Goal: Information Seeking & Learning: Find specific fact

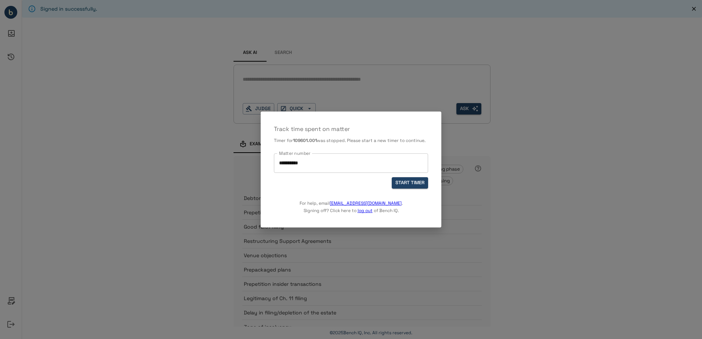
click at [342, 163] on input "**********" at bounding box center [351, 163] width 148 height 13
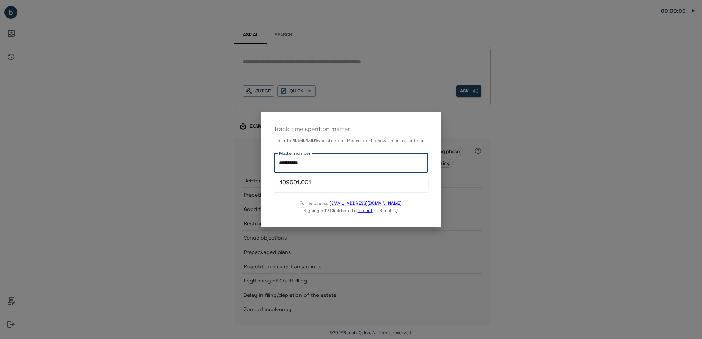
drag, startPoint x: 342, startPoint y: 163, endPoint x: 137, endPoint y: 108, distance: 212.9
click at [137, 108] on div "**********" at bounding box center [351, 169] width 702 height 339
type input "**********"
click at [417, 182] on button "START TIMER" at bounding box center [410, 182] width 36 height 11
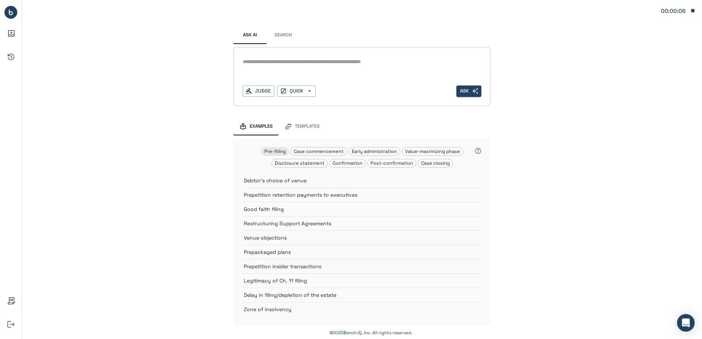
click at [300, 57] on div "*" at bounding box center [362, 62] width 239 height 12
type textarea "**********"
click at [309, 91] on icon "button" at bounding box center [309, 91] width 7 height 7
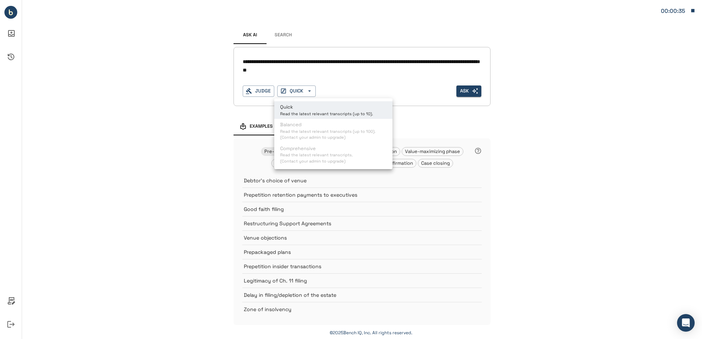
click at [458, 91] on div at bounding box center [351, 169] width 702 height 339
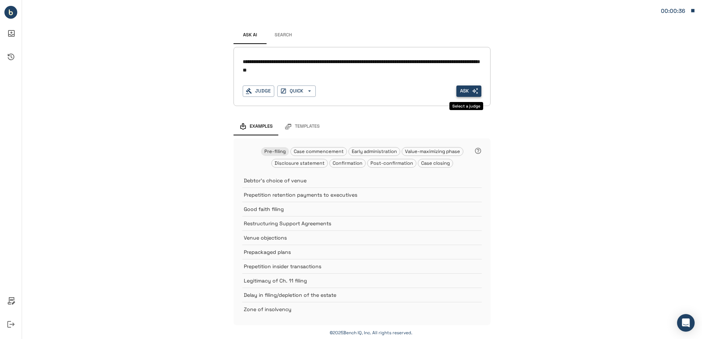
click at [461, 91] on button "Ask" at bounding box center [469, 91] width 25 height 11
click at [464, 88] on button "Ask" at bounding box center [469, 91] width 25 height 11
click at [263, 90] on button "Judge" at bounding box center [259, 91] width 32 height 11
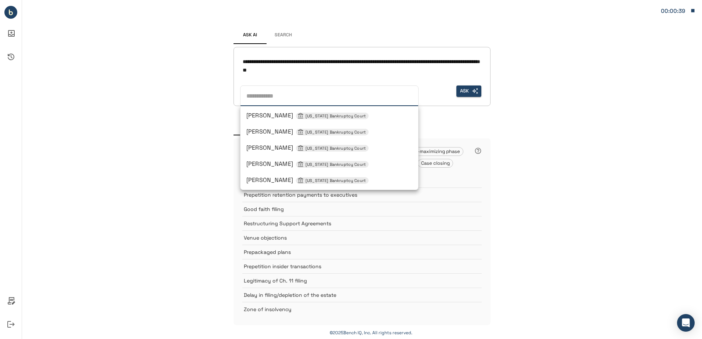
click at [279, 80] on div "**********" at bounding box center [362, 76] width 239 height 41
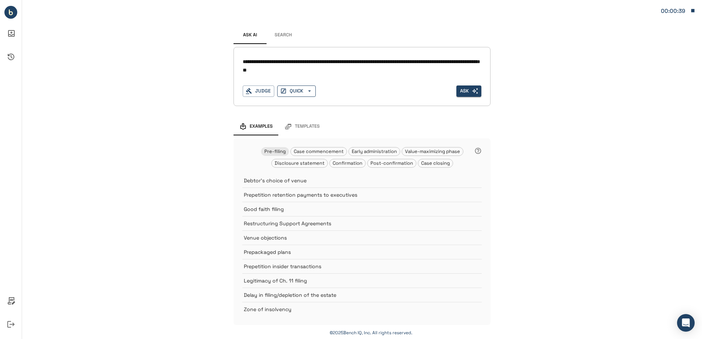
click at [288, 89] on button "QUICK" at bounding box center [296, 91] width 39 height 11
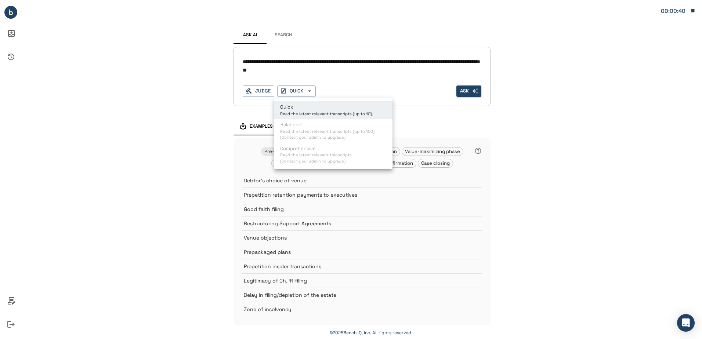
click at [307, 105] on p "Quick" at bounding box center [326, 107] width 93 height 7
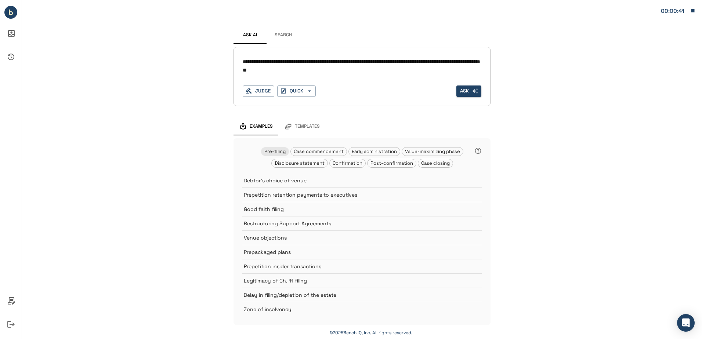
click at [282, 35] on button "Search" at bounding box center [283, 35] width 33 height 18
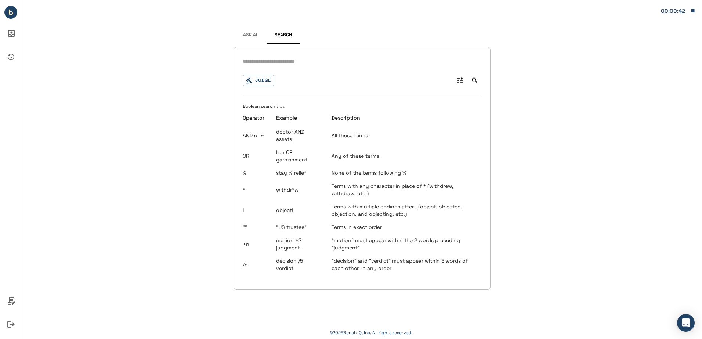
click at [287, 64] on input "text" at bounding box center [362, 61] width 239 height 11
type input "**********"
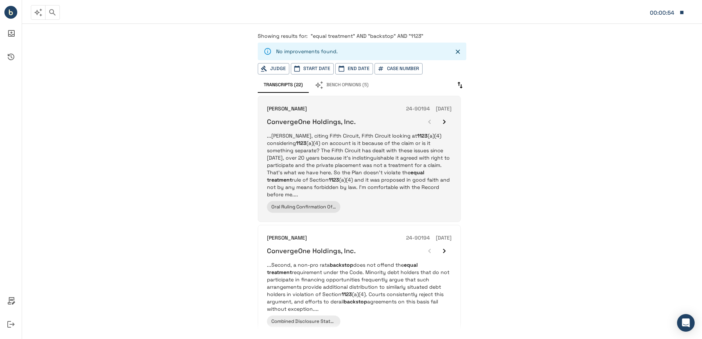
click at [370, 156] on p "...[PERSON_NAME], citing Fifth Circuit, Fifth Circuit looking at 1123 (a)(4) co…" at bounding box center [359, 165] width 185 height 66
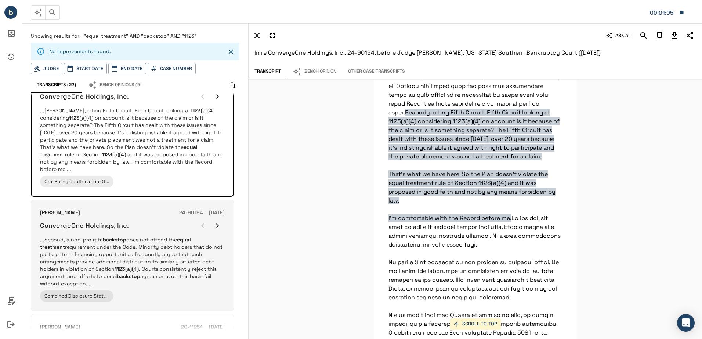
scroll to position [37, 0]
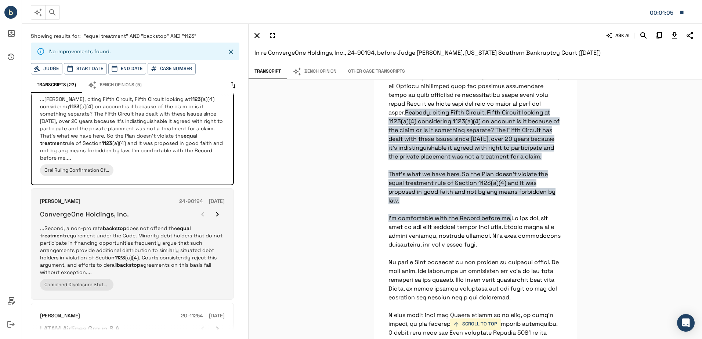
click at [154, 236] on p "...Second, a non-pro rata backstop does not offend the equal treatment requirem…" at bounding box center [132, 250] width 185 height 51
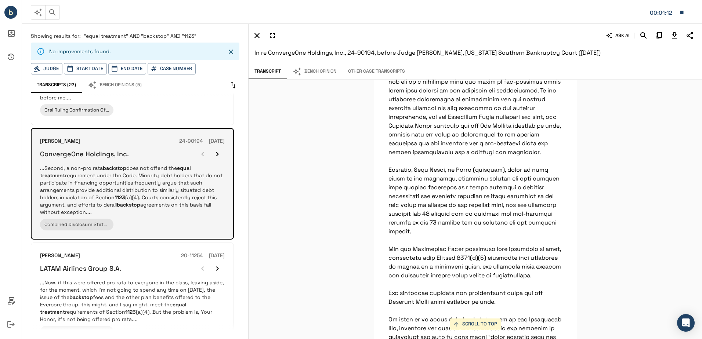
scroll to position [110, 0]
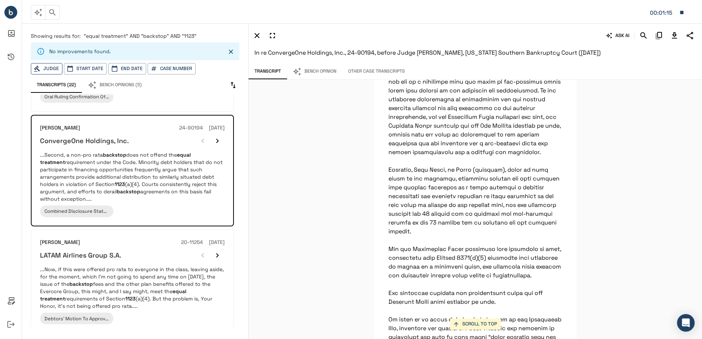
click at [51, 65] on button "Judge" at bounding box center [47, 68] width 32 height 11
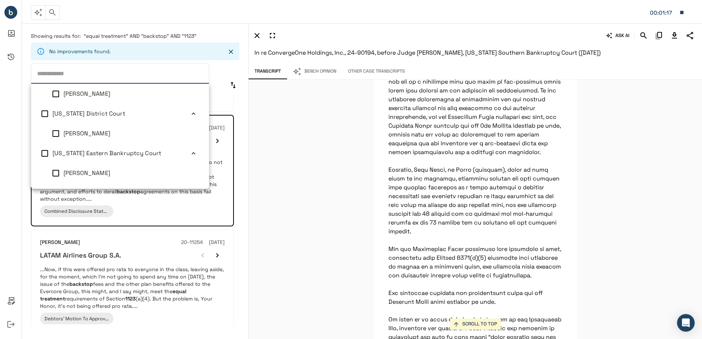
scroll to position [0, 0]
click at [79, 97] on span "[US_STATE] Bankruptcy Court" at bounding box center [96, 97] width 86 height 8
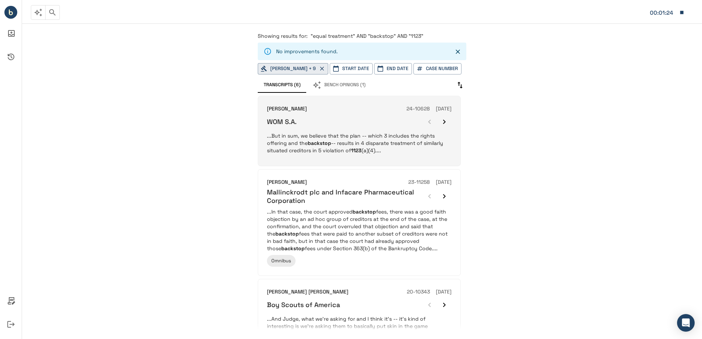
click at [309, 128] on div "WOM S.A." at bounding box center [359, 122] width 185 height 15
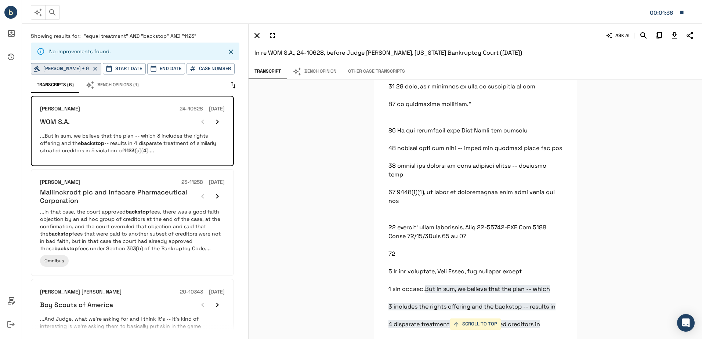
scroll to position [24284, 0]
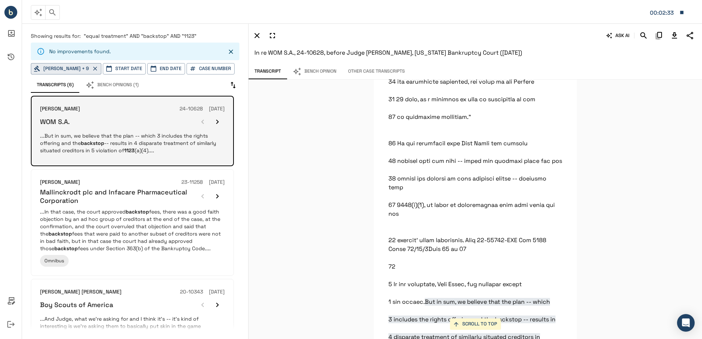
click at [216, 123] on icon "button" at bounding box center [217, 122] width 9 height 9
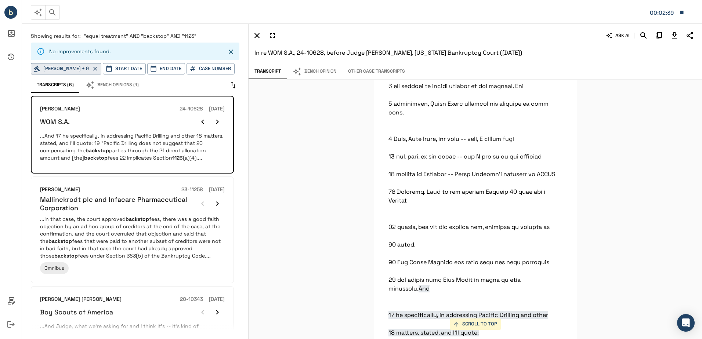
scroll to position [28528, 0]
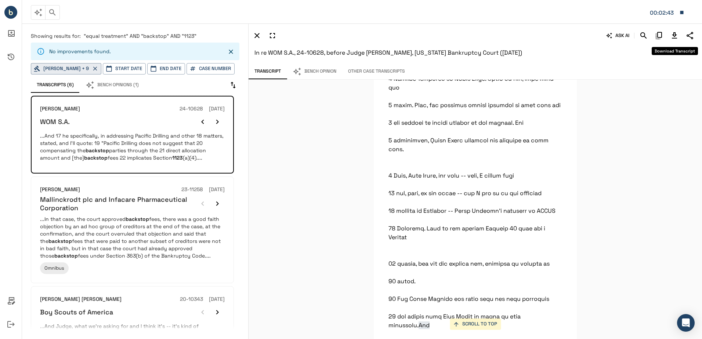
click at [676, 36] on icon "Download Transcript" at bounding box center [674, 35] width 9 height 9
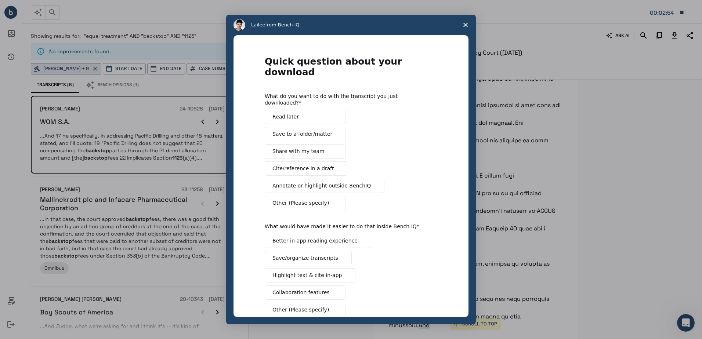
scroll to position [0, 0]
click at [140, 211] on div "Intercom messenger" at bounding box center [351, 169] width 702 height 339
click at [469, 23] on span "Close survey" at bounding box center [466, 25] width 21 height 21
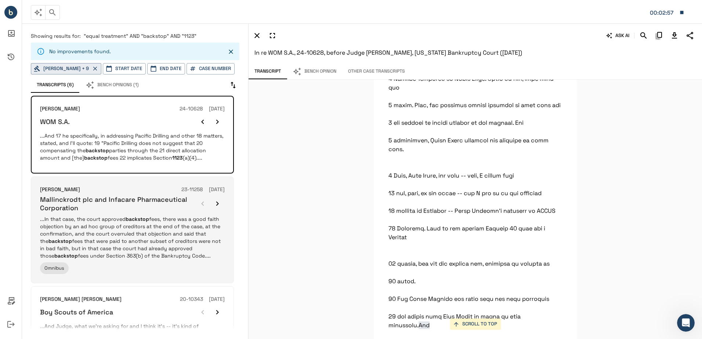
click at [144, 217] on em "backstop" at bounding box center [138, 219] width 24 height 7
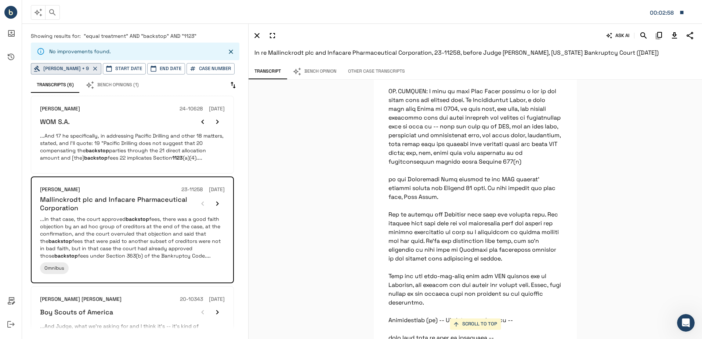
scroll to position [25827, 0]
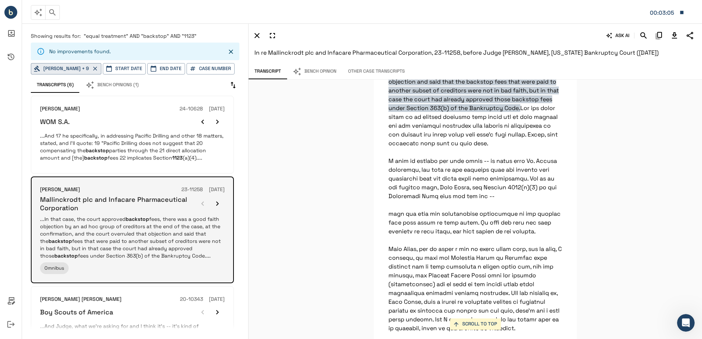
click at [218, 200] on icon "button" at bounding box center [217, 203] width 9 height 9
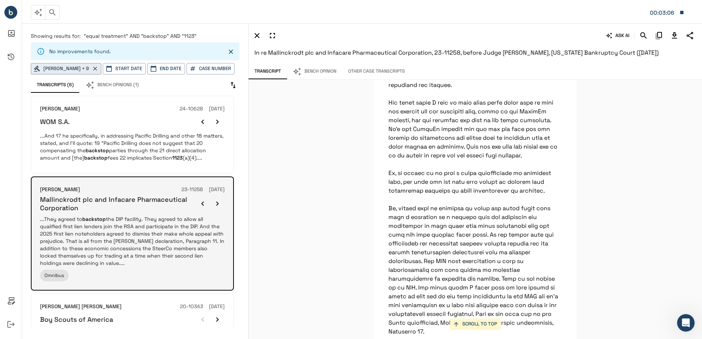
scroll to position [19285, 0]
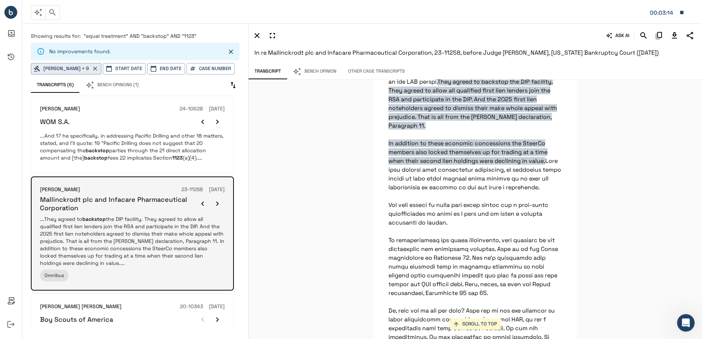
click at [219, 204] on icon "button" at bounding box center [217, 203] width 9 height 9
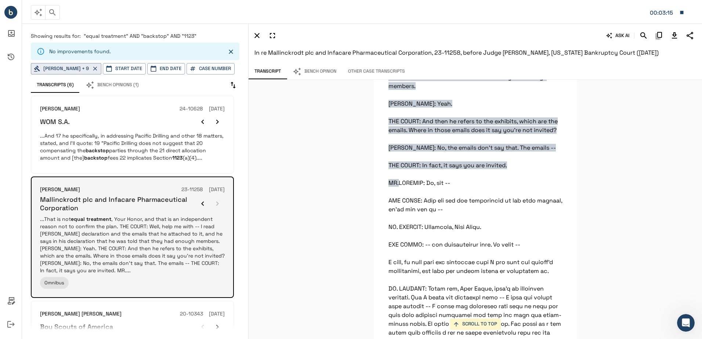
scroll to position [26338, 0]
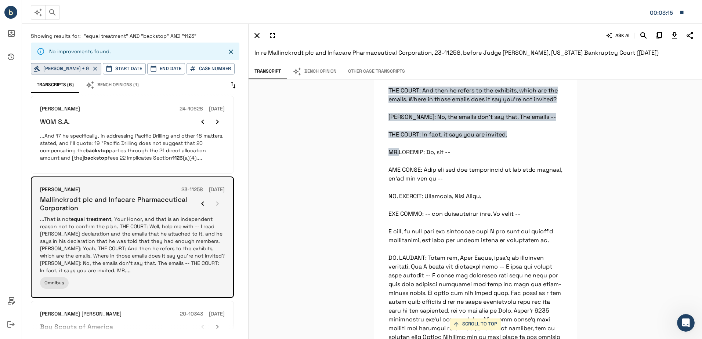
click at [219, 205] on div at bounding box center [209, 204] width 29 height 15
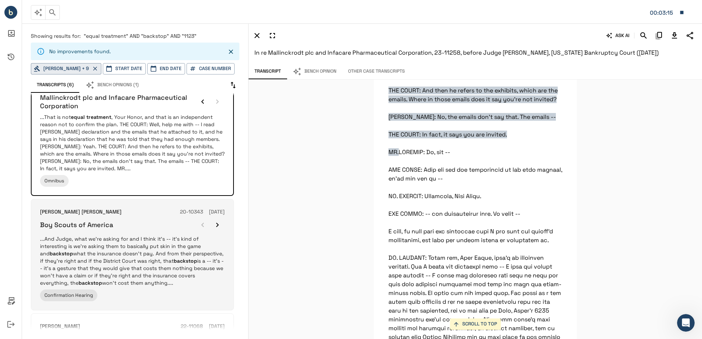
scroll to position [110, 0]
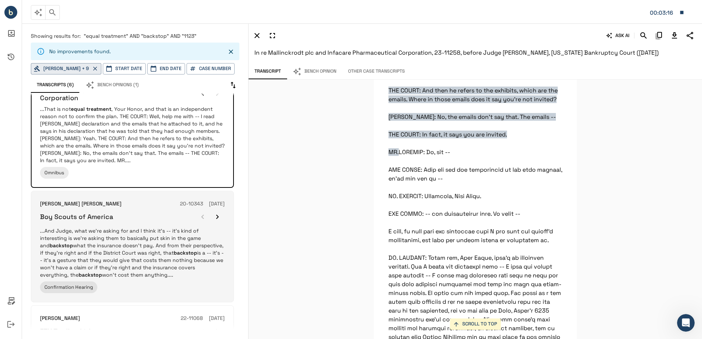
click at [145, 216] on div "Boy Scouts of America" at bounding box center [132, 217] width 185 height 15
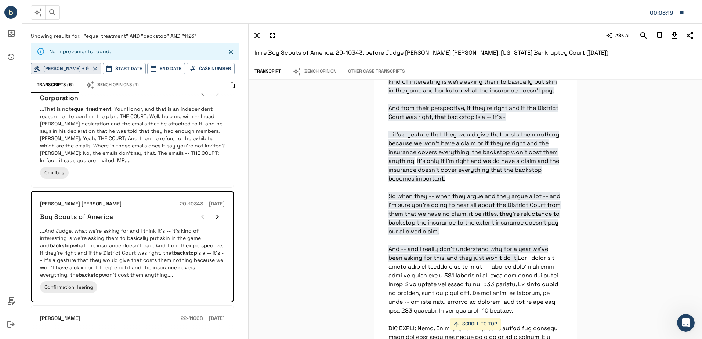
scroll to position [72239, 0]
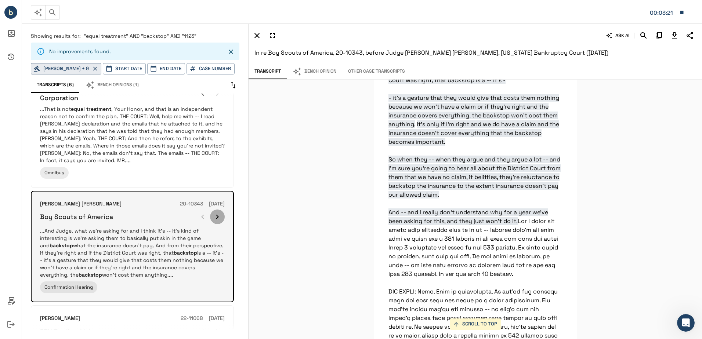
click at [217, 216] on icon "button" at bounding box center [217, 217] width 9 height 9
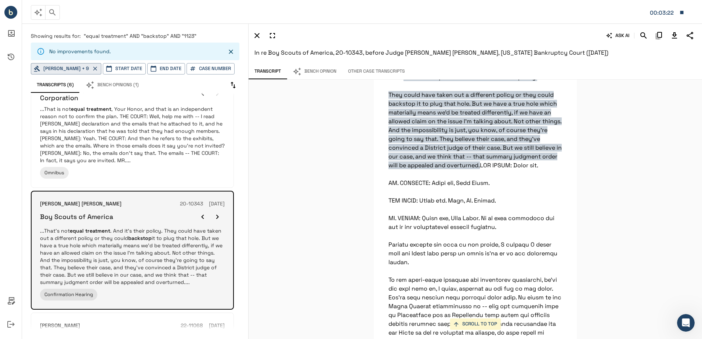
scroll to position [77567, 0]
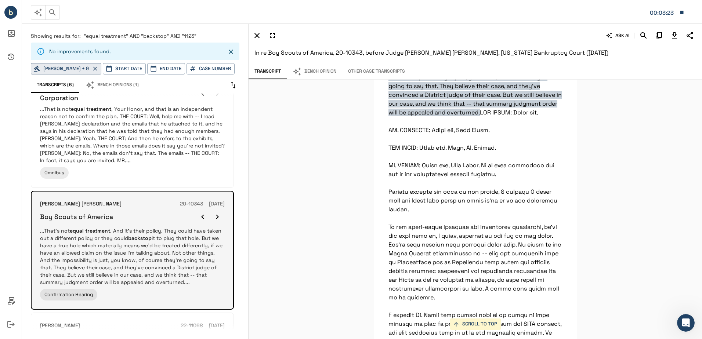
click at [217, 215] on icon "button" at bounding box center [217, 217] width 9 height 9
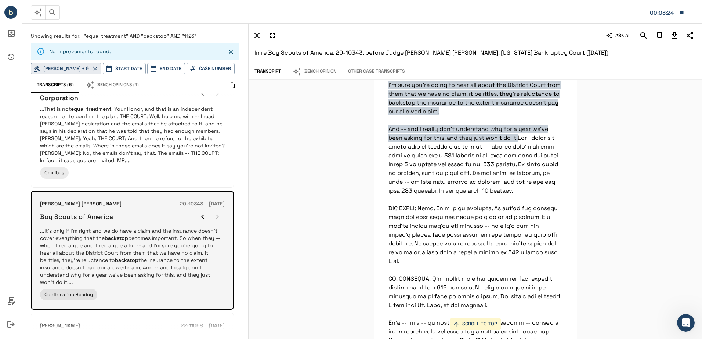
scroll to position [72299, 0]
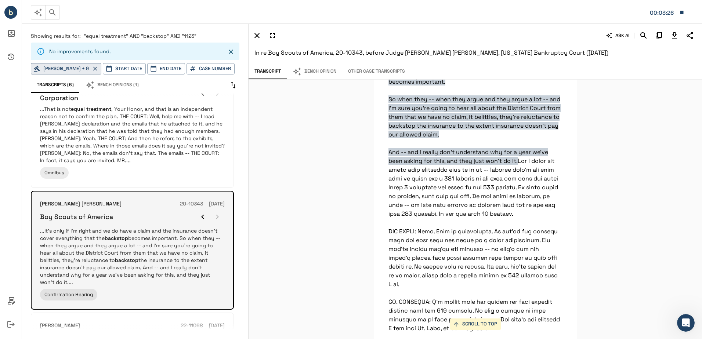
click at [217, 215] on div at bounding box center [209, 217] width 29 height 15
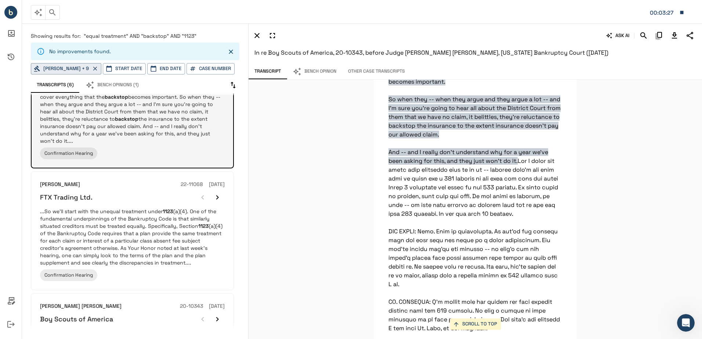
scroll to position [257, 0]
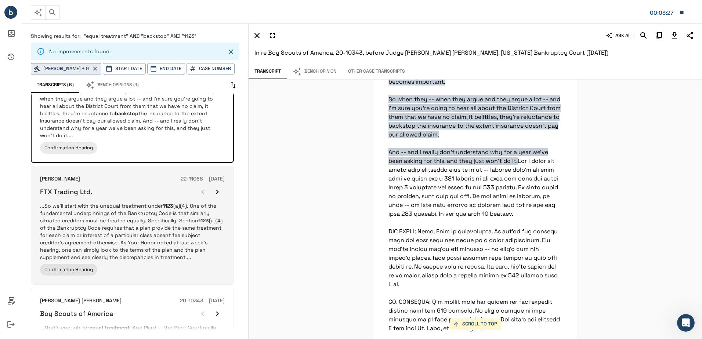
click at [154, 217] on p "...So we'll start with the unequal treatment under 1123 (a)(4). One of the fund…" at bounding box center [132, 231] width 185 height 59
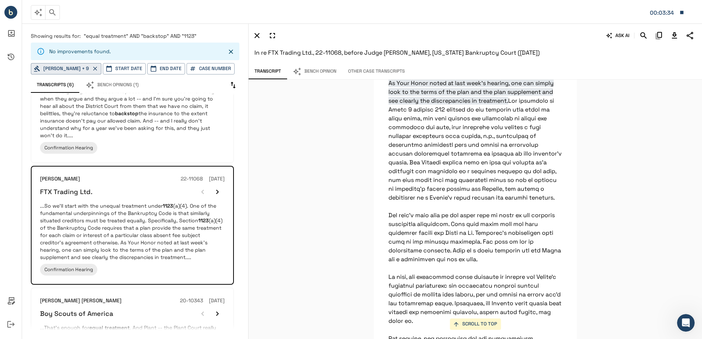
scroll to position [37694, 0]
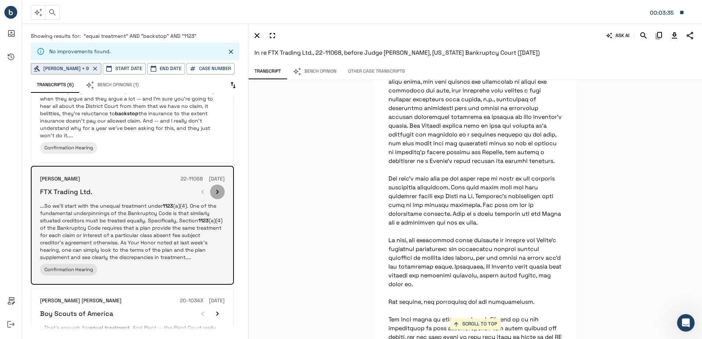
click at [216, 188] on icon "button" at bounding box center [217, 192] width 9 height 9
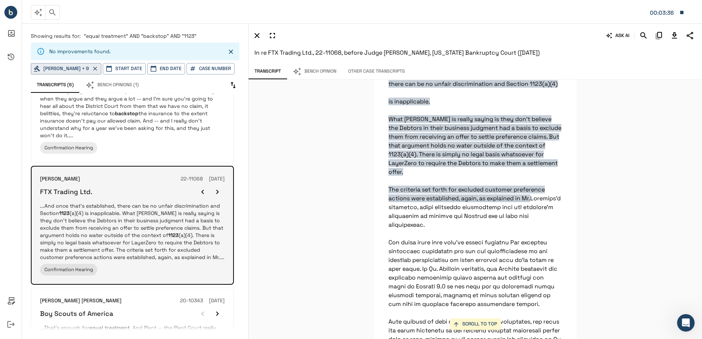
scroll to position [35794, 0]
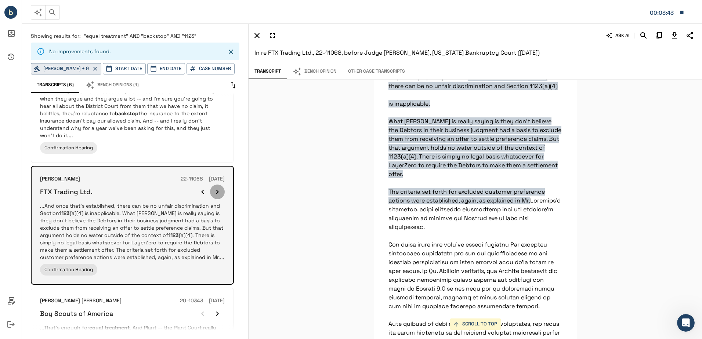
click at [216, 188] on icon "button" at bounding box center [217, 192] width 9 height 9
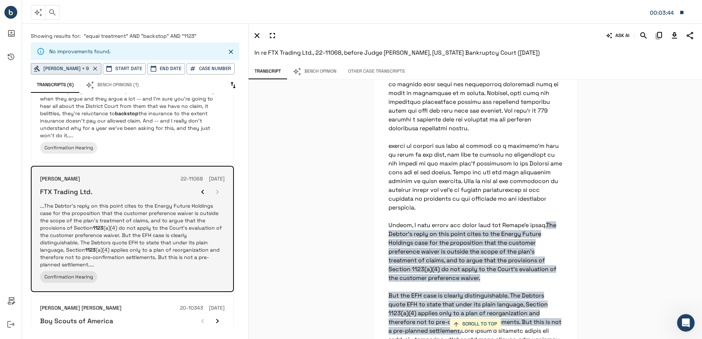
scroll to position [38589, 0]
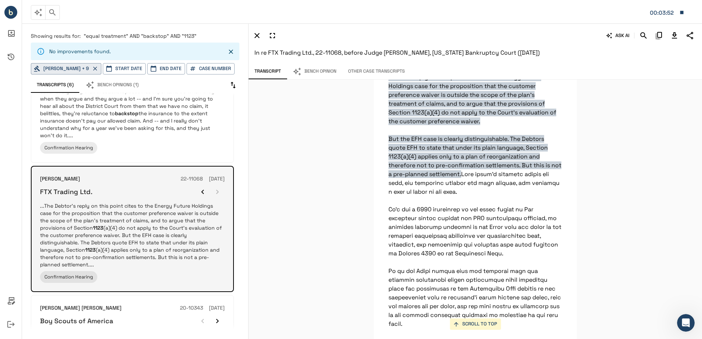
click at [216, 187] on div at bounding box center [209, 192] width 29 height 15
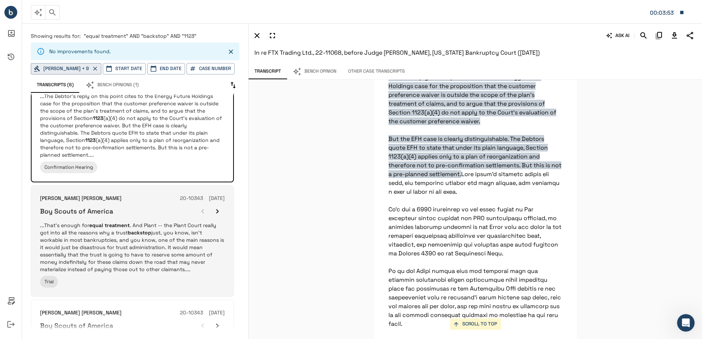
scroll to position [367, 0]
click at [161, 204] on div "[PERSON_NAME] [PERSON_NAME] 20-10343 [DATE] Boy Scouts of America ...That's eno…" at bounding box center [132, 240] width 185 height 93
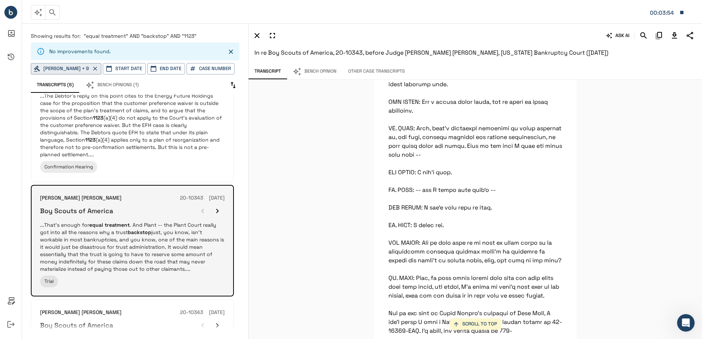
scroll to position [44884, 0]
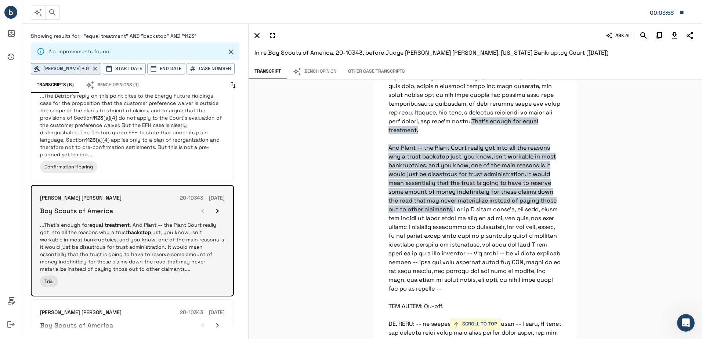
click at [218, 207] on icon "button" at bounding box center [217, 211] width 9 height 9
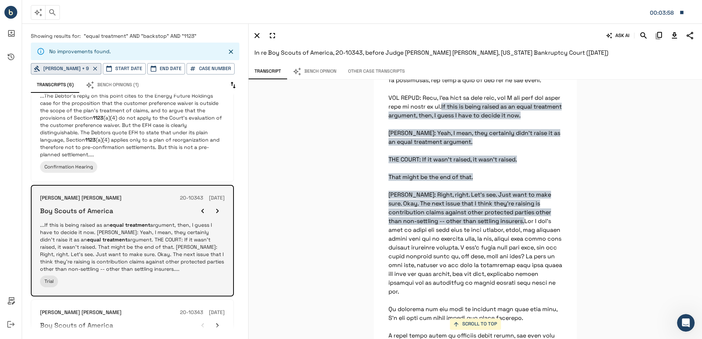
scroll to position [45276, 0]
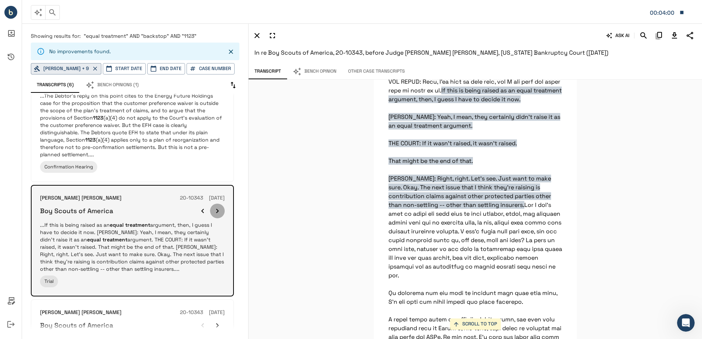
click at [218, 207] on icon "button" at bounding box center [217, 211] width 9 height 9
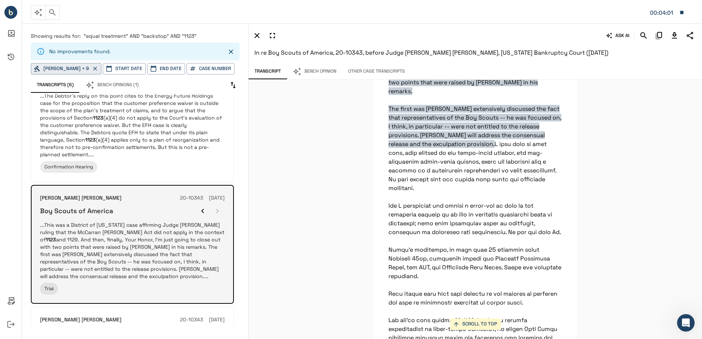
scroll to position [3159, 0]
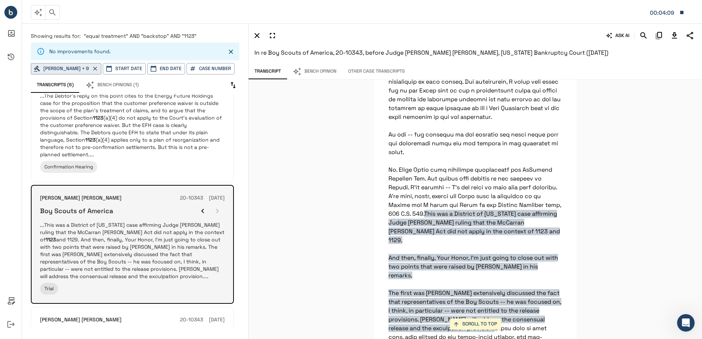
click at [218, 204] on div at bounding box center [209, 211] width 29 height 15
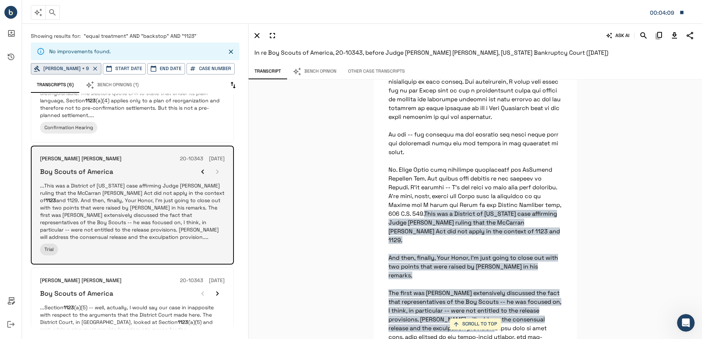
scroll to position [468, 0]
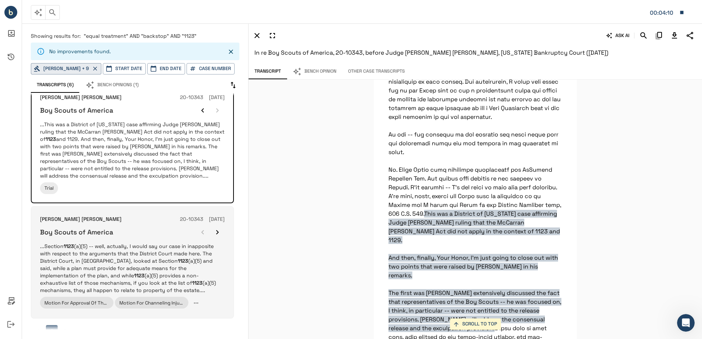
click at [143, 227] on div "[PERSON_NAME] [PERSON_NAME] 20-10343 [DATE] Boy Scouts of America ...Section 11…" at bounding box center [132, 263] width 185 height 94
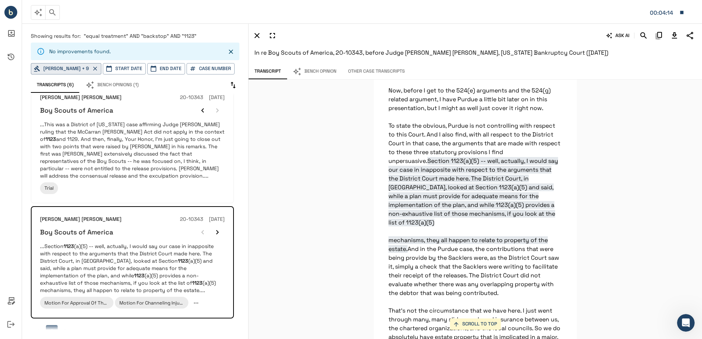
scroll to position [9720, 0]
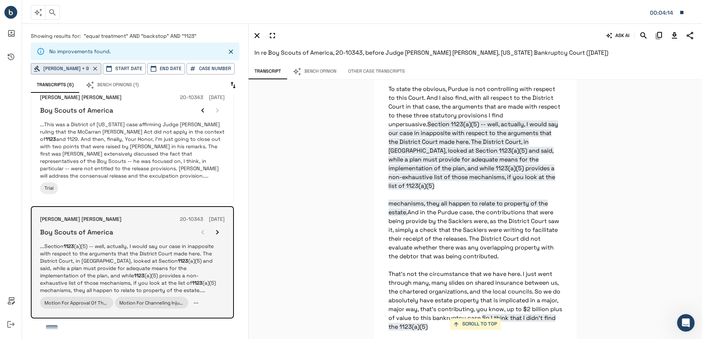
click at [216, 228] on icon "button" at bounding box center [217, 232] width 9 height 9
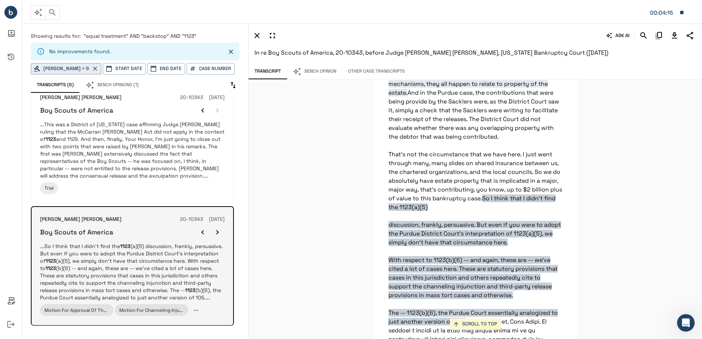
scroll to position [9922, 0]
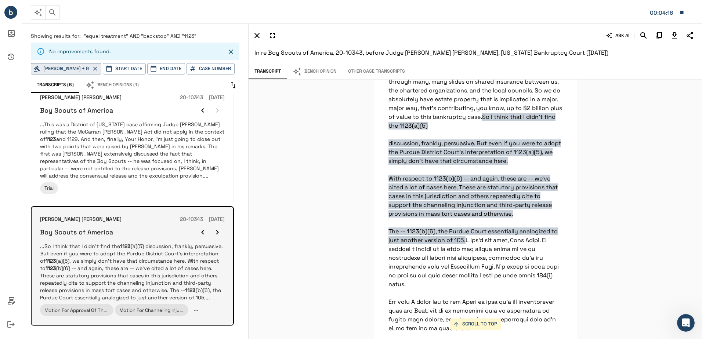
click at [216, 228] on icon "button" at bounding box center [217, 232] width 9 height 9
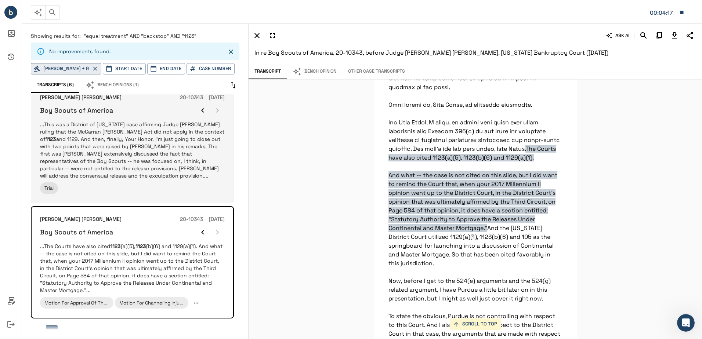
scroll to position [9463, 0]
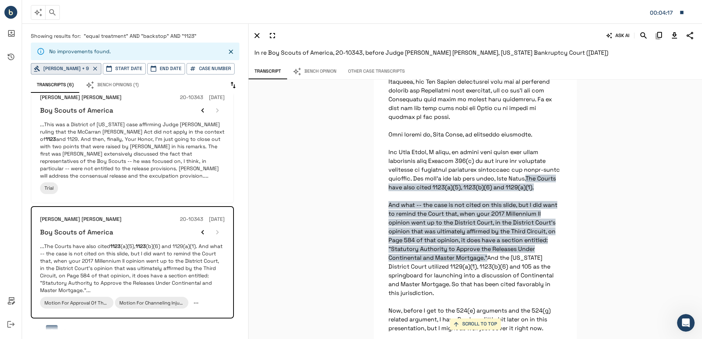
click at [115, 84] on button "Bench Opinions (1)" at bounding box center [112, 85] width 65 height 15
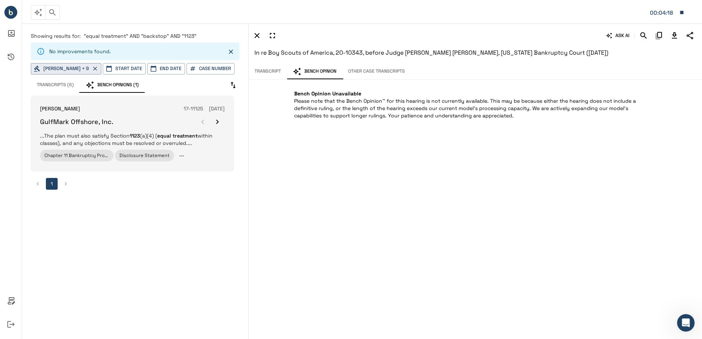
click at [123, 133] on p "...The plan must also satisfy Section 1123 (a)(4) ( equal treatment within clas…" at bounding box center [132, 139] width 185 height 15
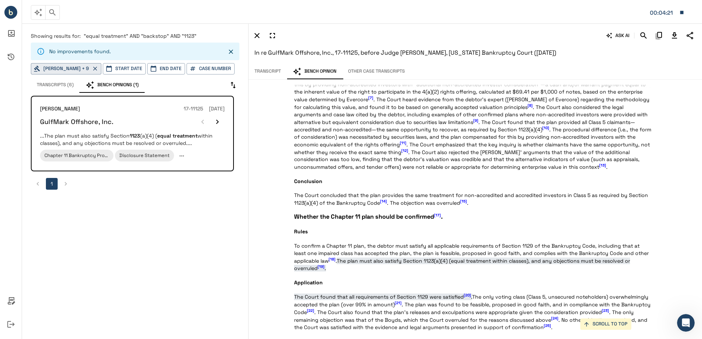
scroll to position [747, 0]
click at [109, 32] on p "Showing results for: "equal treatment" AND "backstop" AND "1123"" at bounding box center [135, 35] width 209 height 7
click at [172, 40] on p "Showing results for: "equal treatment" AND "backstop" AND "1123"" at bounding box center [135, 35] width 209 height 7
click at [166, 36] on span ""equal treatment" AND "backstop" AND "1123"" at bounding box center [140, 36] width 113 height 7
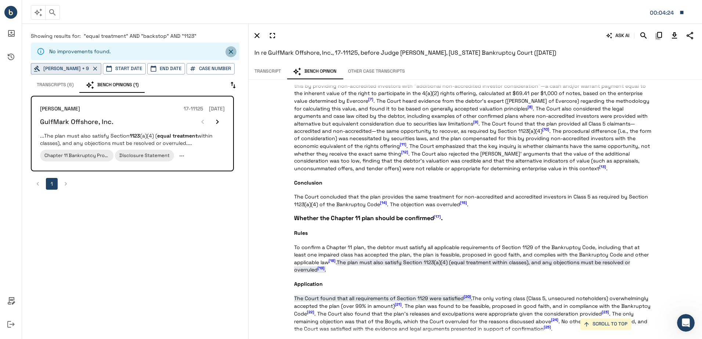
click at [231, 50] on icon "Close" at bounding box center [230, 51] width 7 height 7
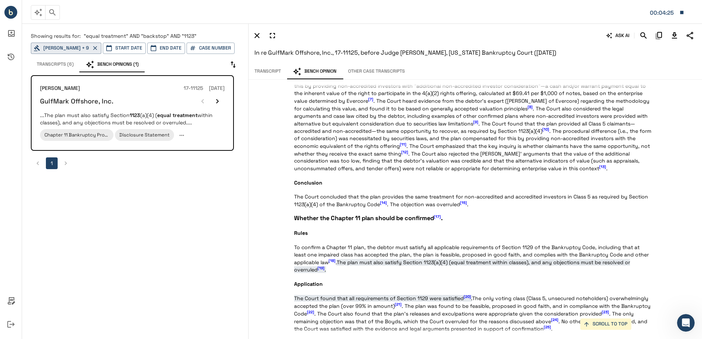
click at [163, 37] on span ""equal treatment" AND "backstop" AND "1123"" at bounding box center [140, 36] width 113 height 7
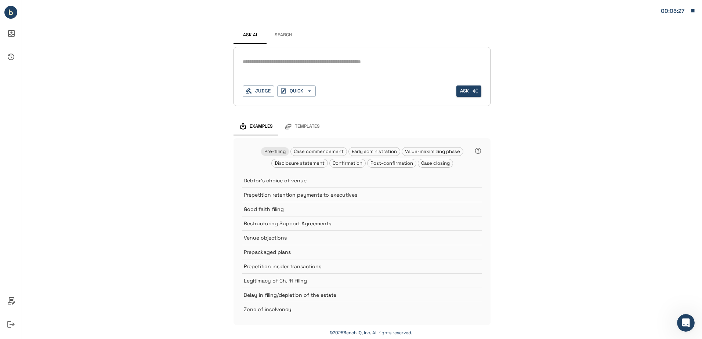
click at [280, 36] on button "Search" at bounding box center [283, 35] width 33 height 18
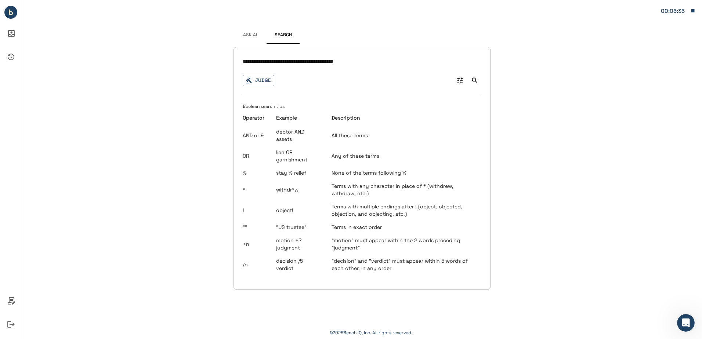
type input "**********"
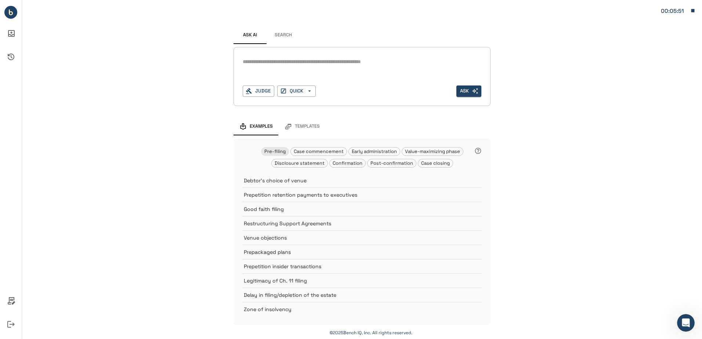
click at [276, 37] on button "Search" at bounding box center [283, 35] width 33 height 18
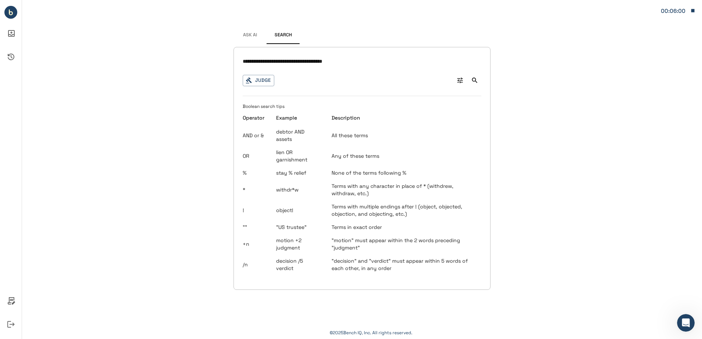
click at [368, 60] on input "**********" at bounding box center [362, 61] width 239 height 11
type input "**********"
click at [252, 78] on icon "button" at bounding box center [249, 80] width 7 height 7
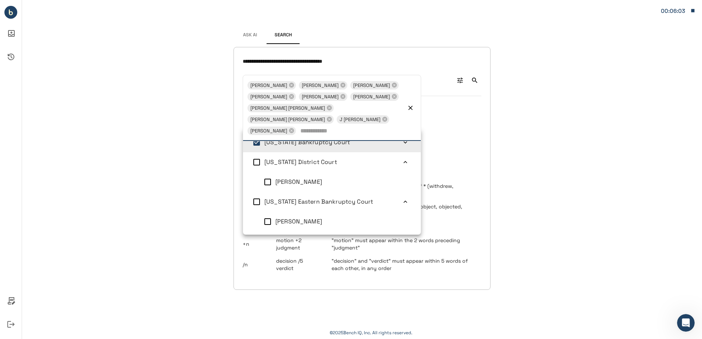
click at [478, 81] on icon "Search" at bounding box center [474, 80] width 7 height 7
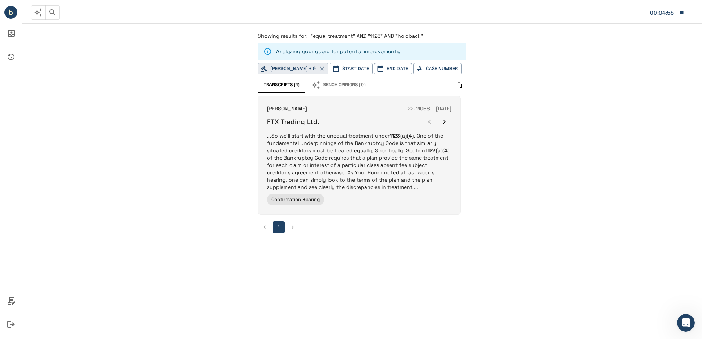
click at [354, 143] on p "...So we'll start with the unequal treatment under 1123 (a)(4). One of the fund…" at bounding box center [359, 161] width 185 height 59
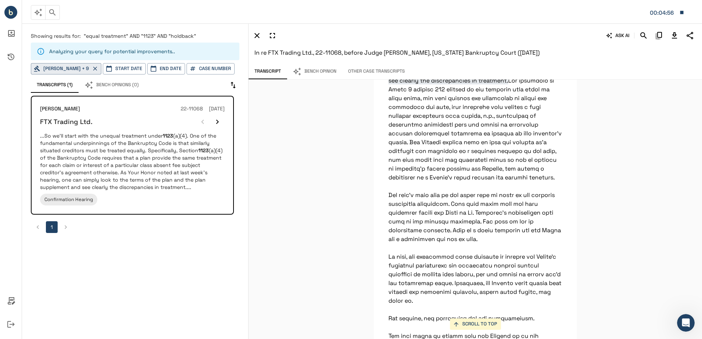
scroll to position [37641, 0]
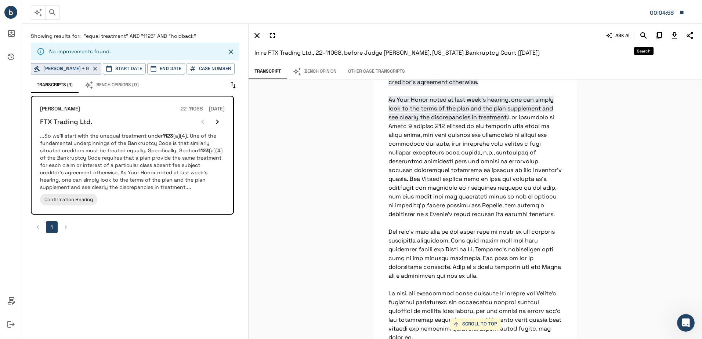
click at [643, 35] on icon "Search" at bounding box center [644, 35] width 9 height 9
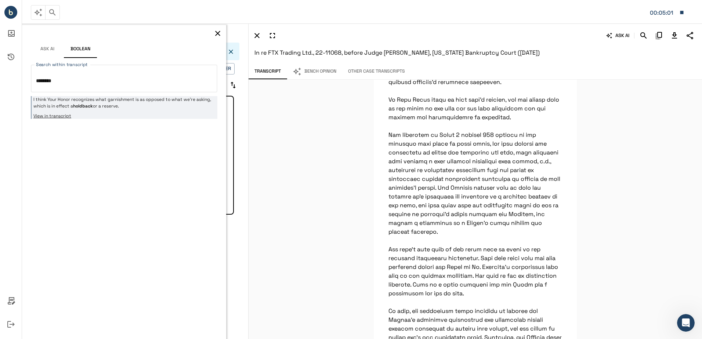
type textarea "********"
click at [107, 108] on p "I think Your Honor recognizes what garnishment is as opposed to what we're aski…" at bounding box center [124, 102] width 182 height 13
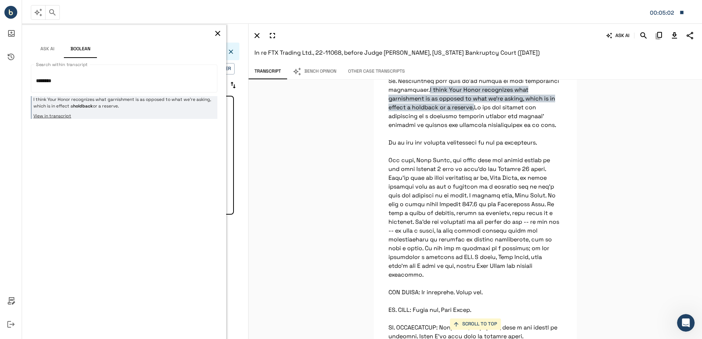
scroll to position [22304, 0]
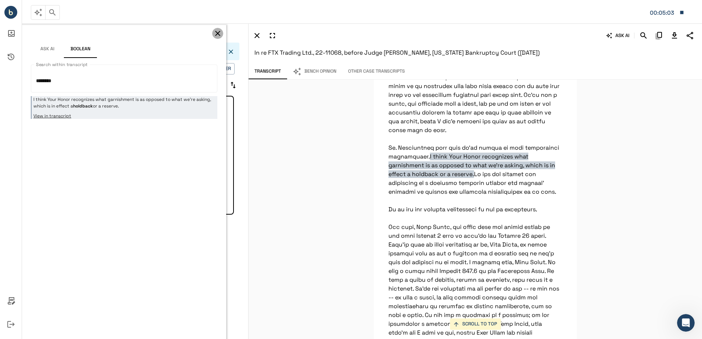
click at [219, 34] on icon "button" at bounding box center [217, 33] width 5 height 5
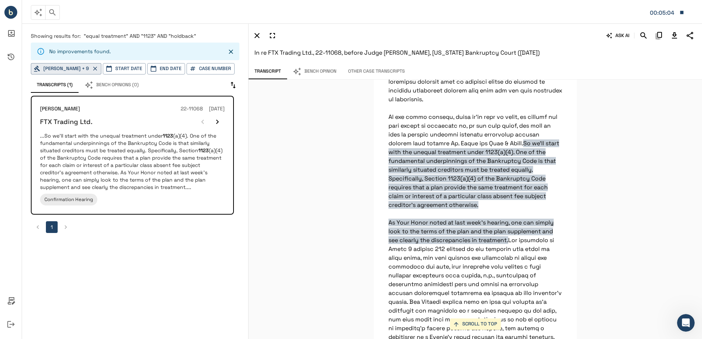
scroll to position [37584, 0]
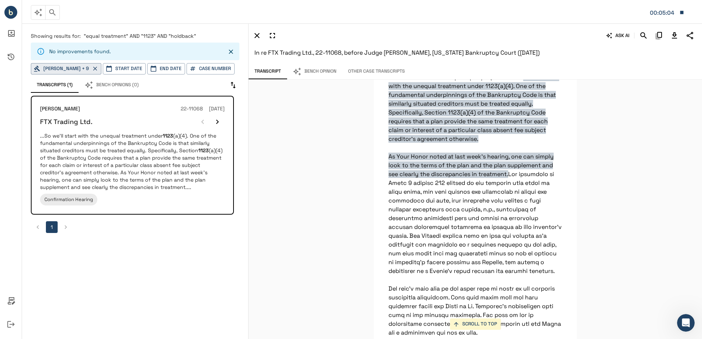
click at [49, 8] on icon "button" at bounding box center [52, 12] width 9 height 9
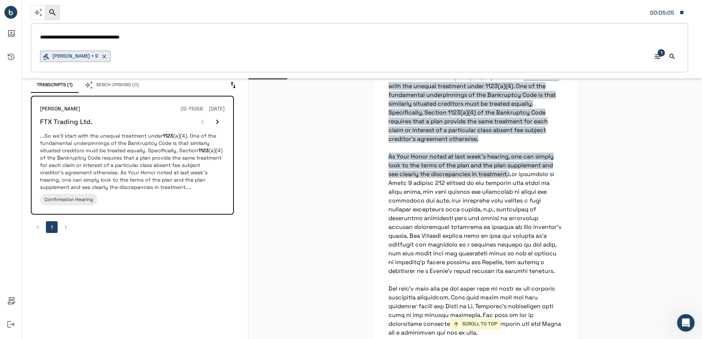
click at [172, 37] on input "**********" at bounding box center [359, 37] width 639 height 11
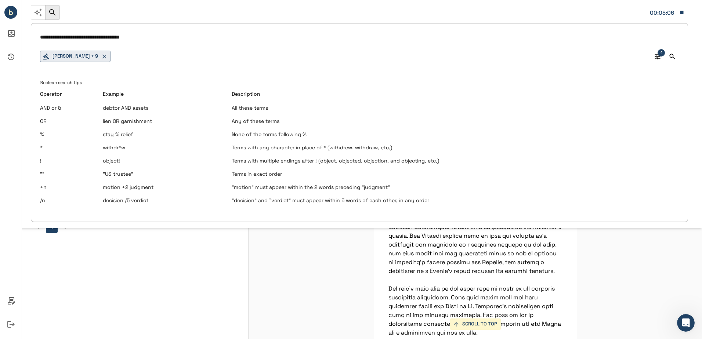
drag, startPoint x: 170, startPoint y: 39, endPoint x: 114, endPoint y: 38, distance: 56.2
click at [114, 38] on input "**********" at bounding box center [359, 37] width 639 height 11
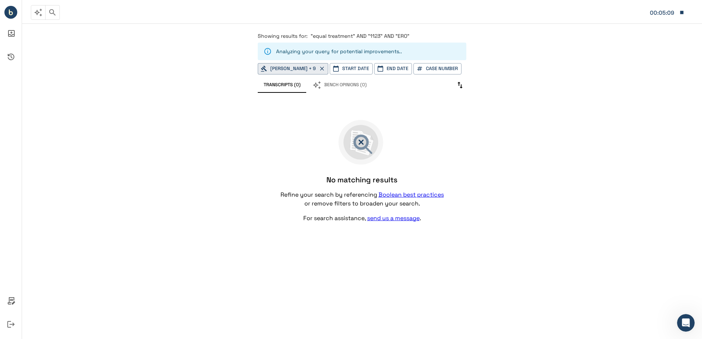
click at [396, 30] on div "Showing results for: "equal treatment" AND "1123" AND "ERO" Analyzing your quer…" at bounding box center [362, 180] width 226 height 312
click at [403, 34] on span ""equal treatment" AND "1123" AND "ERO"" at bounding box center [360, 36] width 99 height 7
click at [409, 36] on span ""equal treatment" AND "1123" AND "ERO"" at bounding box center [360, 36] width 99 height 7
click at [400, 36] on span ""equal treatment" AND "1123" AND "ERO"" at bounding box center [360, 36] width 99 height 7
click at [51, 13] on icon "button" at bounding box center [52, 12] width 6 height 6
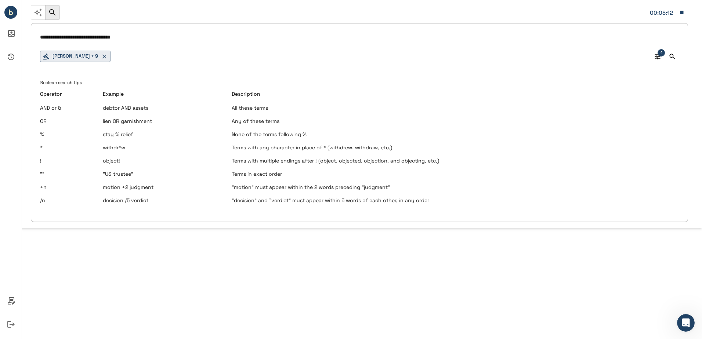
click at [185, 37] on input "**********" at bounding box center [359, 37] width 639 height 11
type input "**********"
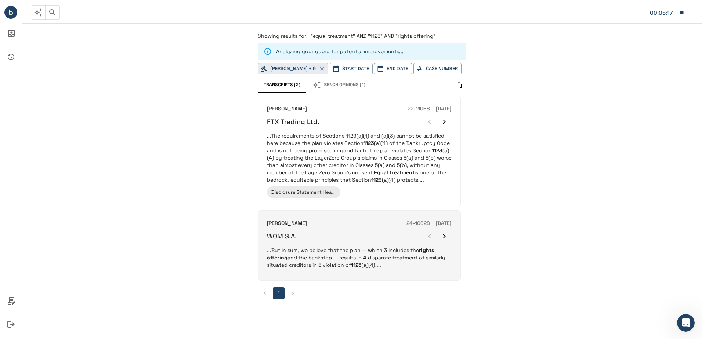
click at [330, 220] on div "[PERSON_NAME] 24-10628 [DATE]" at bounding box center [359, 224] width 185 height 8
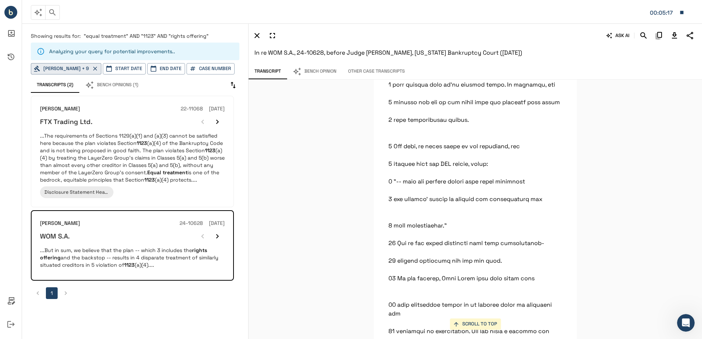
scroll to position [24372, 0]
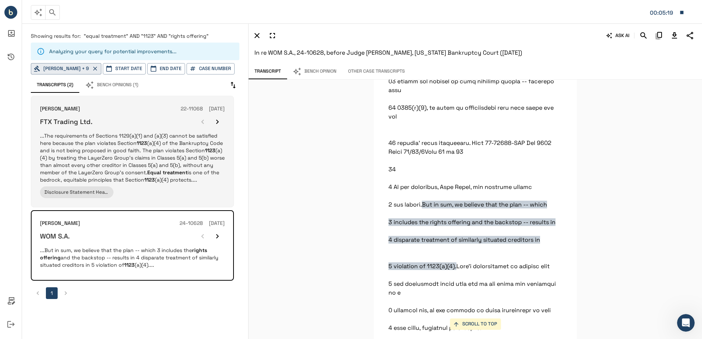
click at [152, 127] on div "FTX Trading Ltd." at bounding box center [132, 122] width 185 height 15
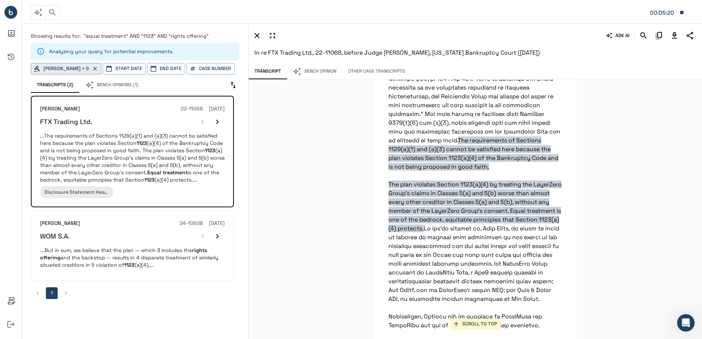
scroll to position [14467, 0]
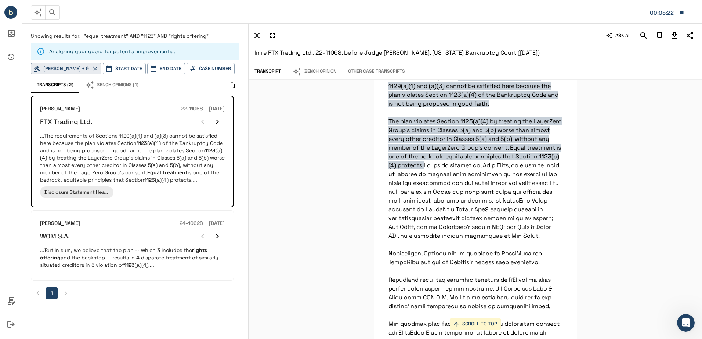
click at [683, 14] on icon "button" at bounding box center [682, 12] width 3 height 3
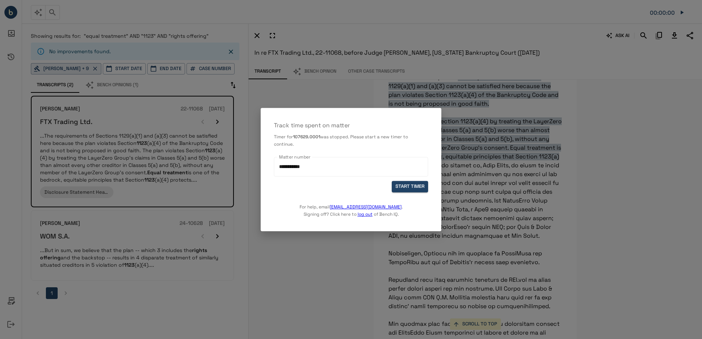
click at [367, 215] on link "log out" at bounding box center [365, 215] width 15 height 6
